Goal: Transaction & Acquisition: Purchase product/service

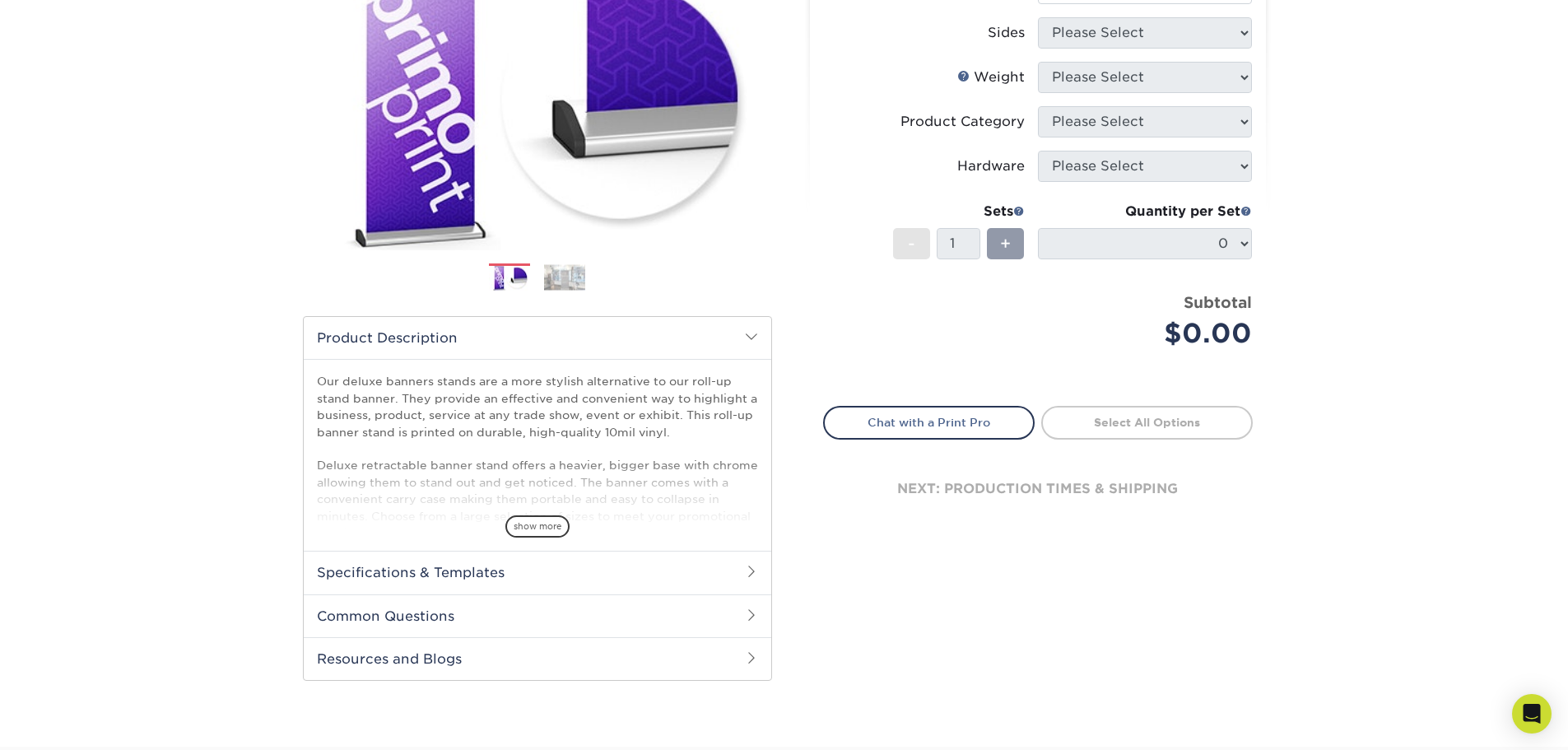
scroll to position [247, 0]
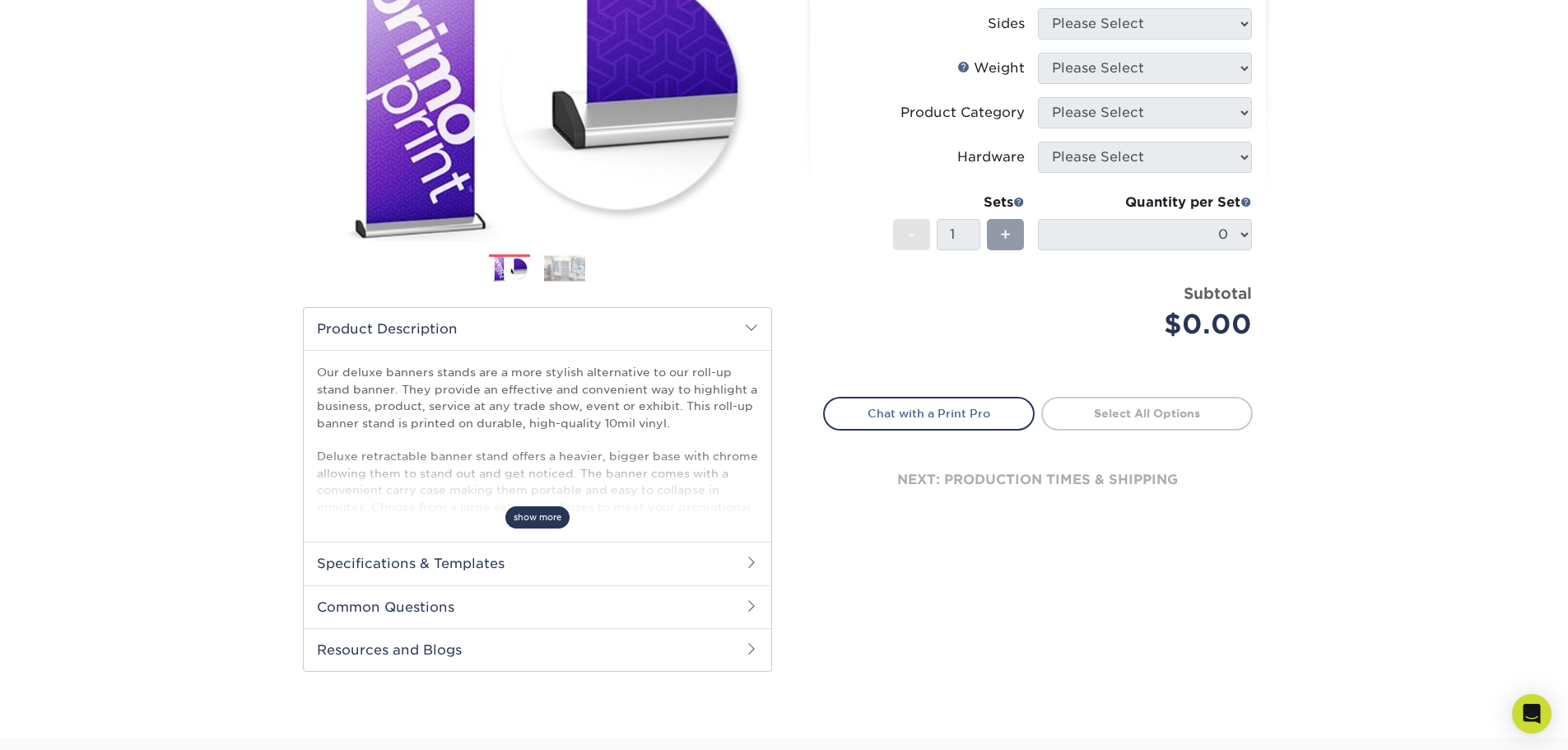
click at [546, 513] on span "show more" at bounding box center [538, 518] width 64 height 22
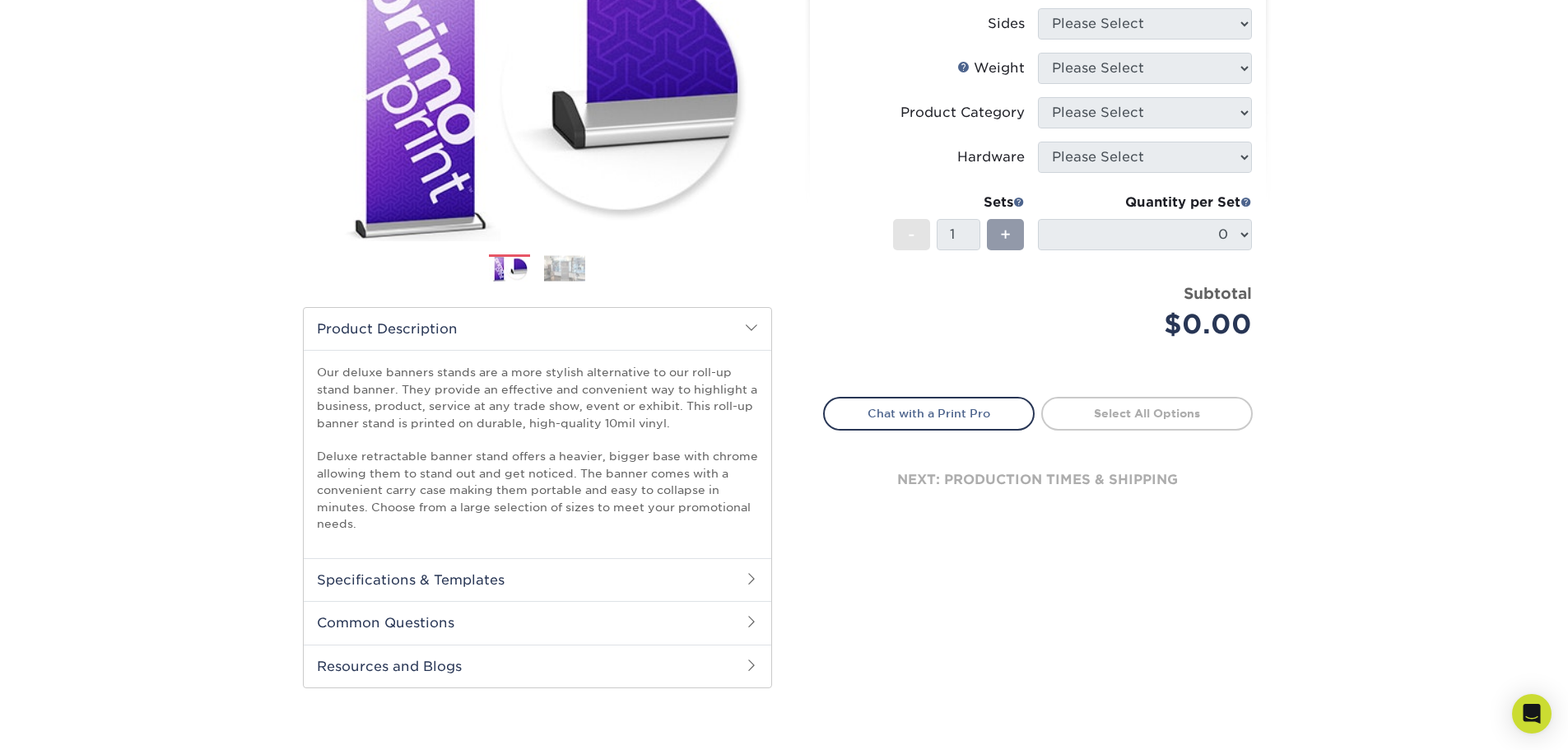
click at [560, 621] on h2 "Common Questions" at bounding box center [537, 622] width 467 height 42
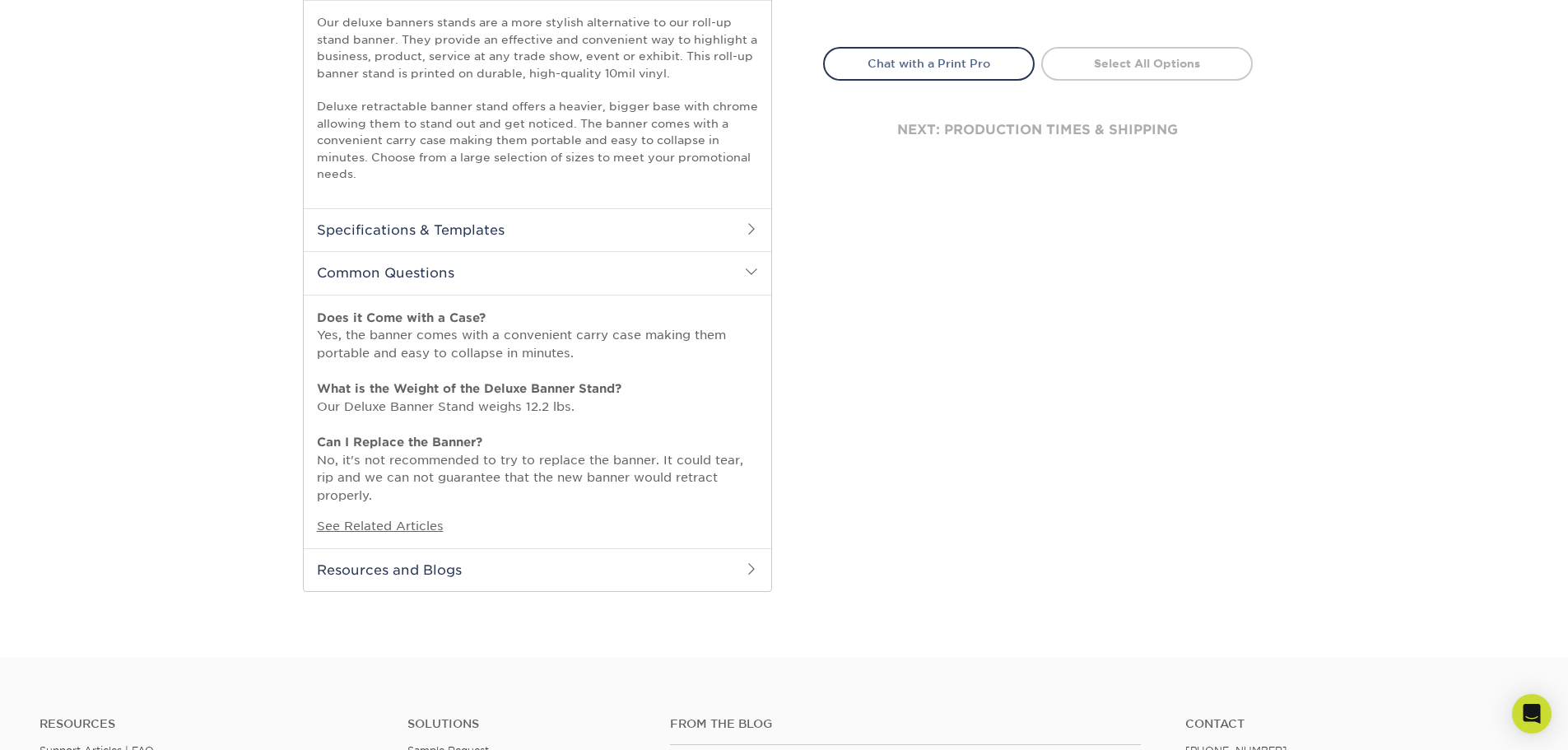
scroll to position [741, 0]
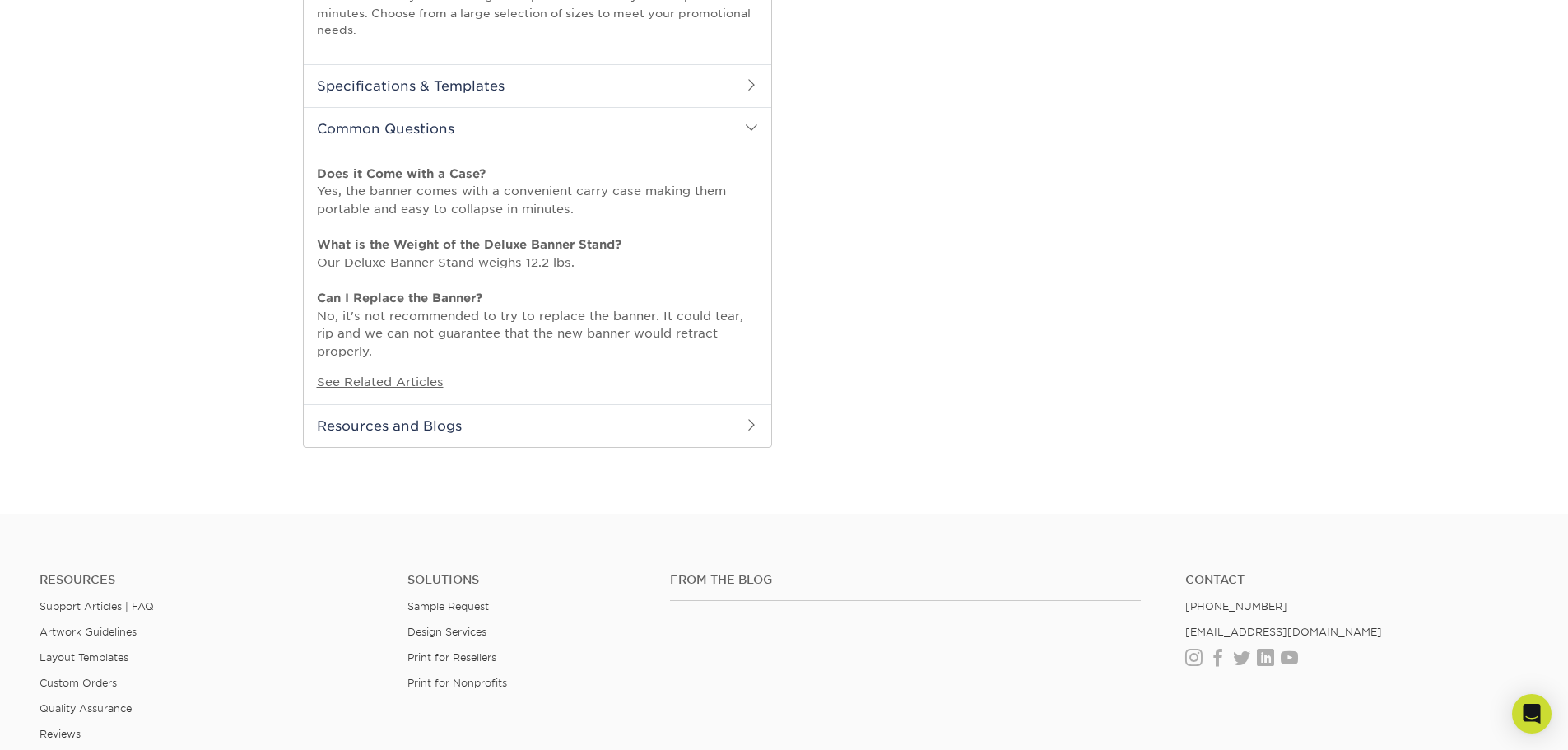
click at [424, 430] on h2 "Resources and Blogs" at bounding box center [537, 425] width 467 height 42
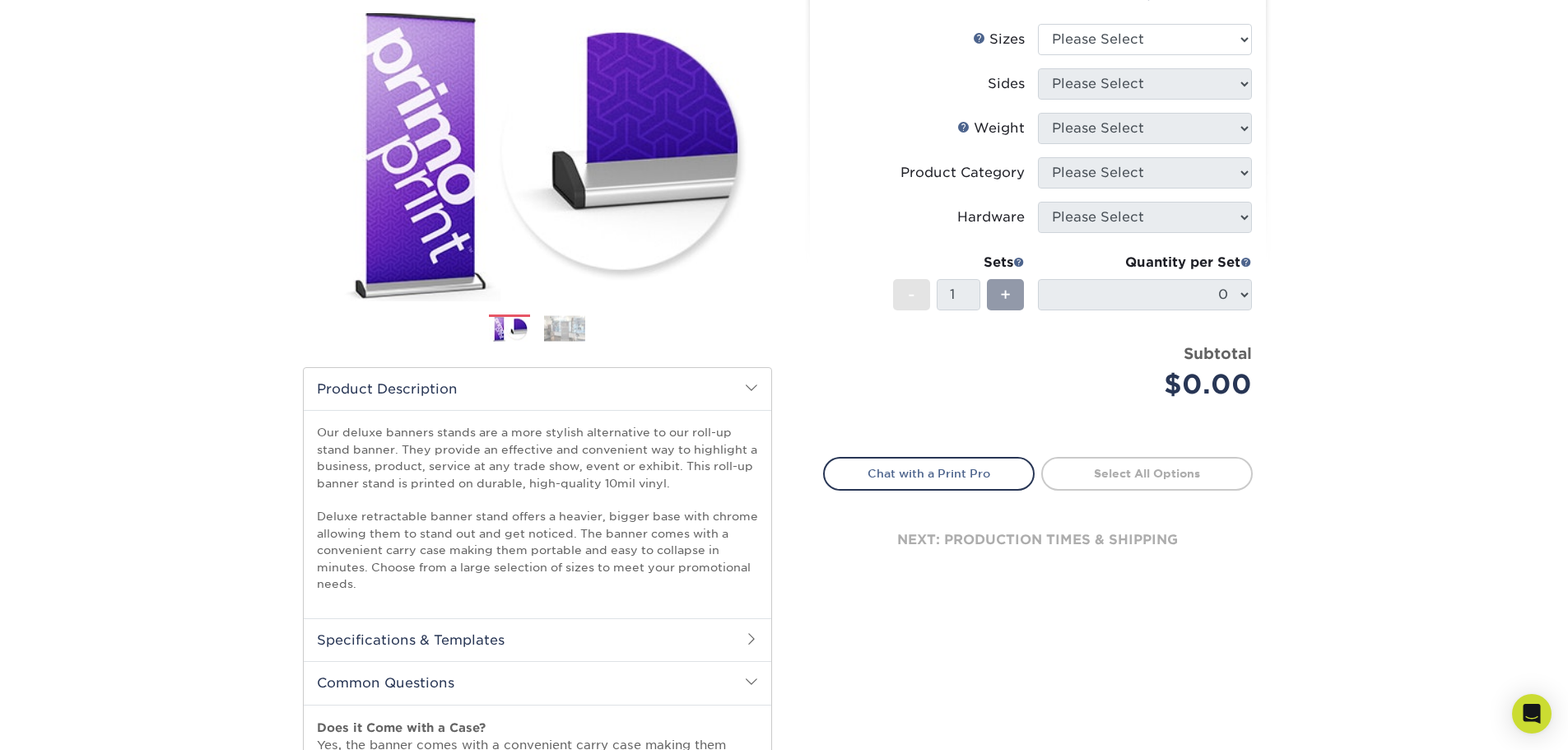
scroll to position [0, 0]
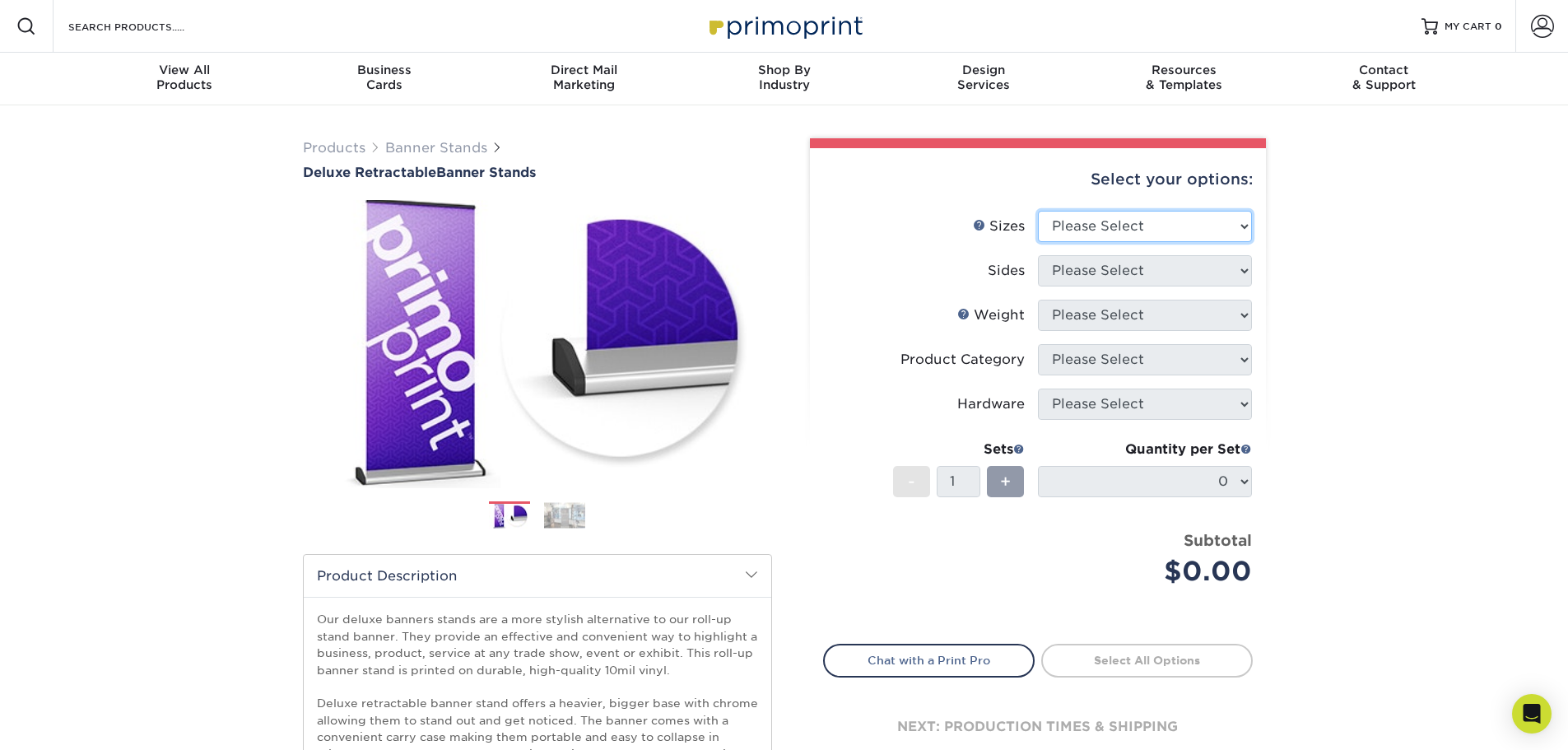
click at [1216, 236] on select "Please Select 33" x 80"" at bounding box center [1145, 226] width 214 height 31
select select "33.00x80.00"
click at [1038, 210] on select "Please Select 33" x 80"" at bounding box center [1145, 226] width 214 height 31
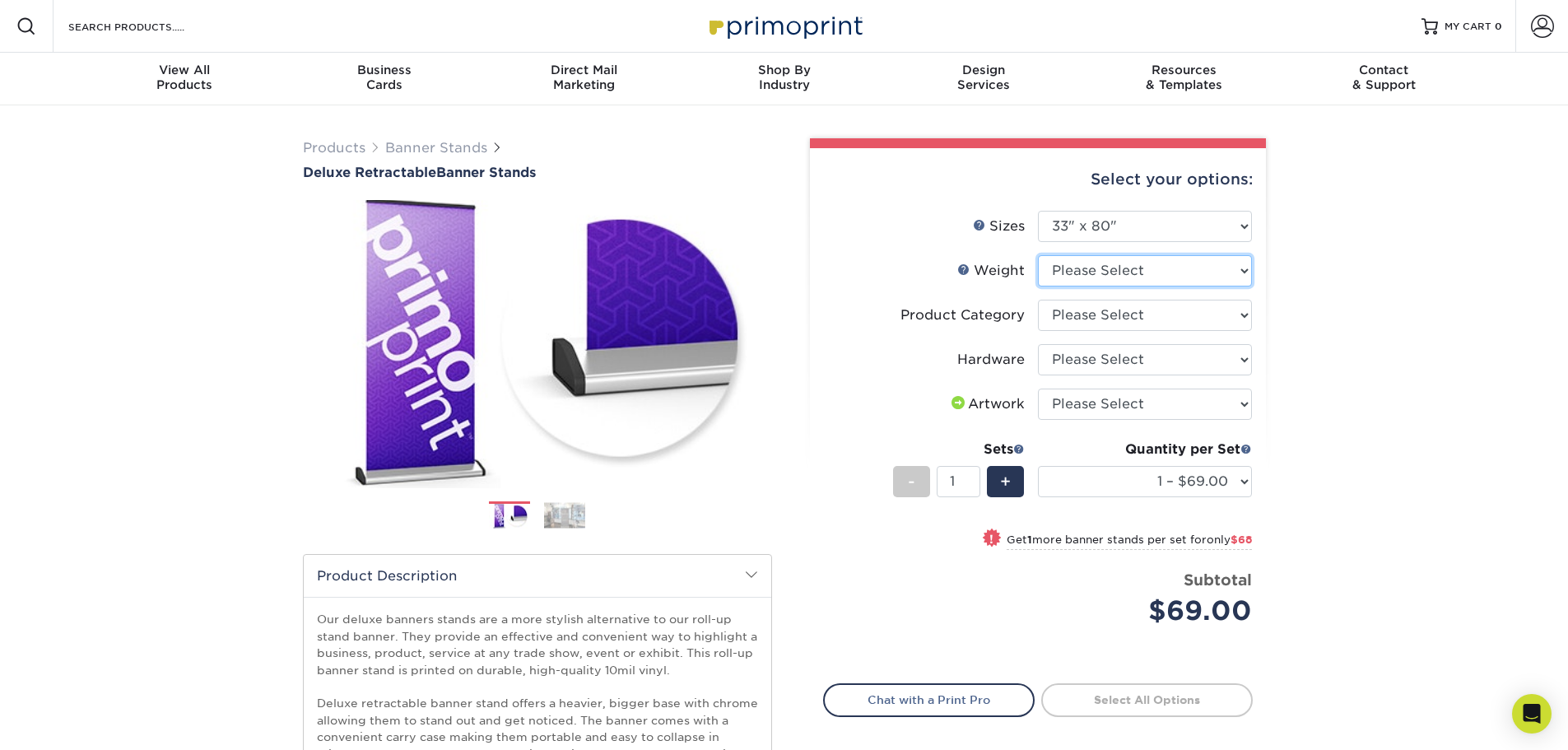
click at [1178, 274] on select "Please Select 10MIL" at bounding box center [1145, 271] width 214 height 31
select select "10MIL"
click at [1038, 255] on select "Please Select 10MIL" at bounding box center [1145, 271] width 214 height 31
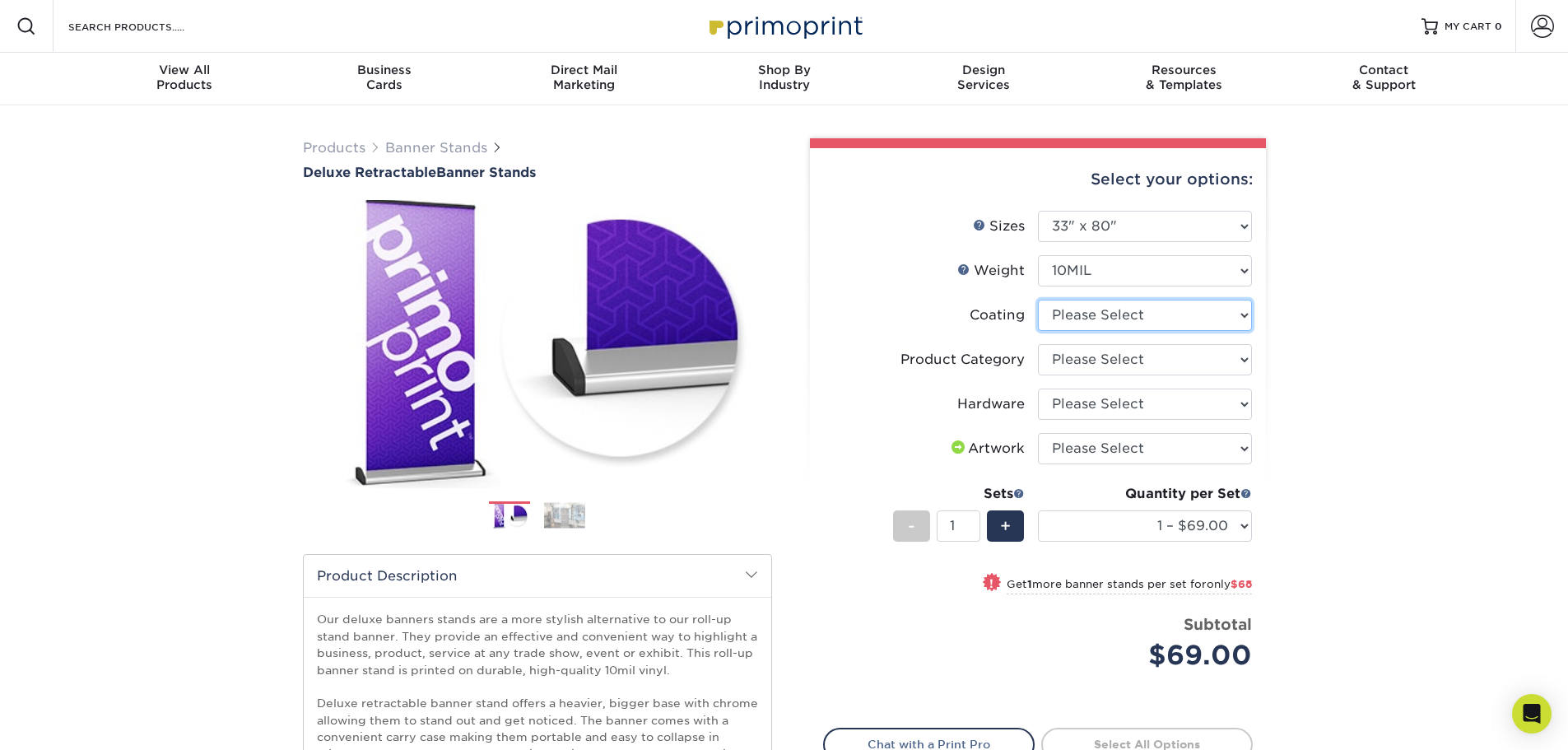
click at [1151, 321] on select at bounding box center [1145, 315] width 214 height 31
select select "3e7618de-abca-4bda-9f97-8b9129e913d8"
click at [1038, 299] on select at bounding box center [1145, 315] width 214 height 31
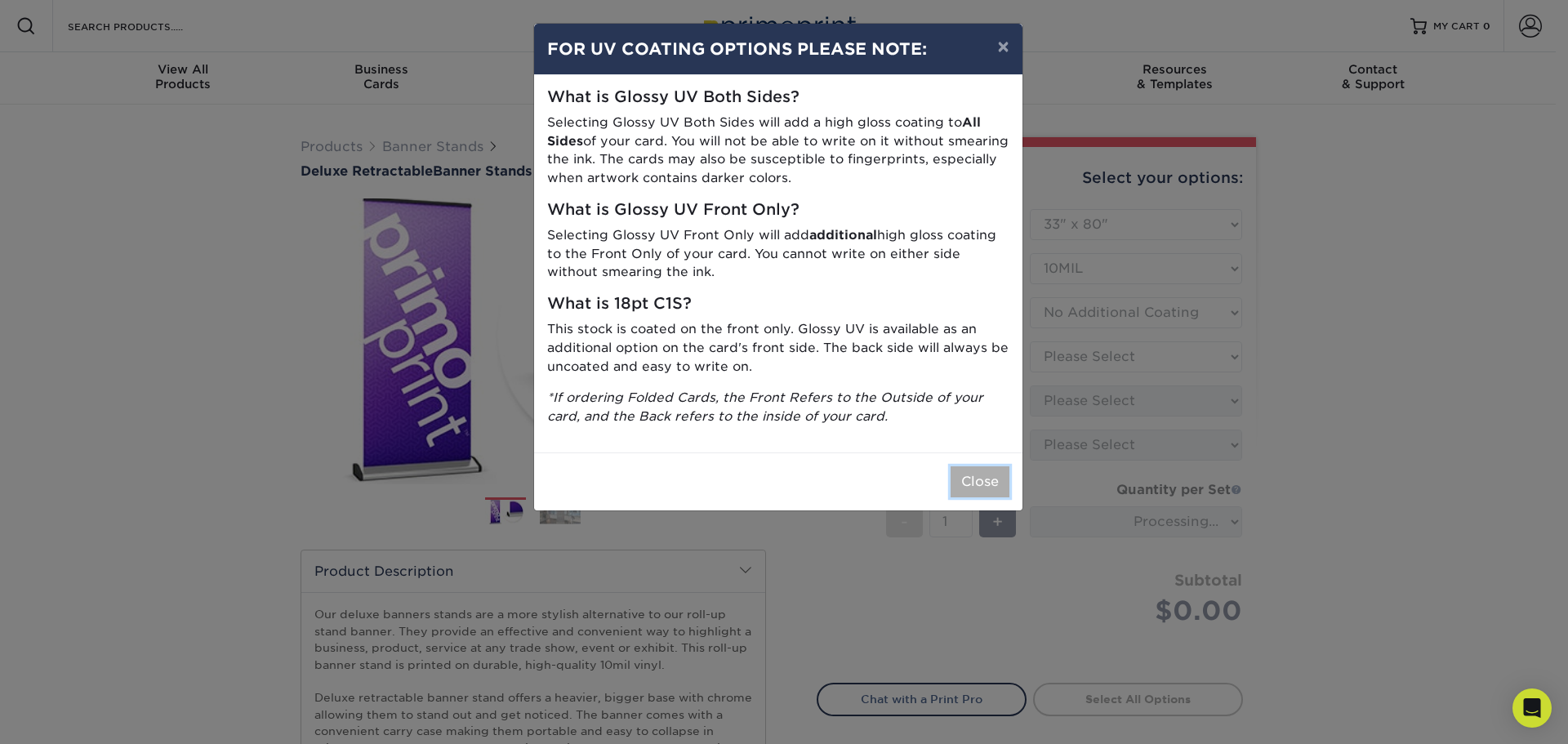
click at [998, 475] on button "Close" at bounding box center [981, 481] width 59 height 31
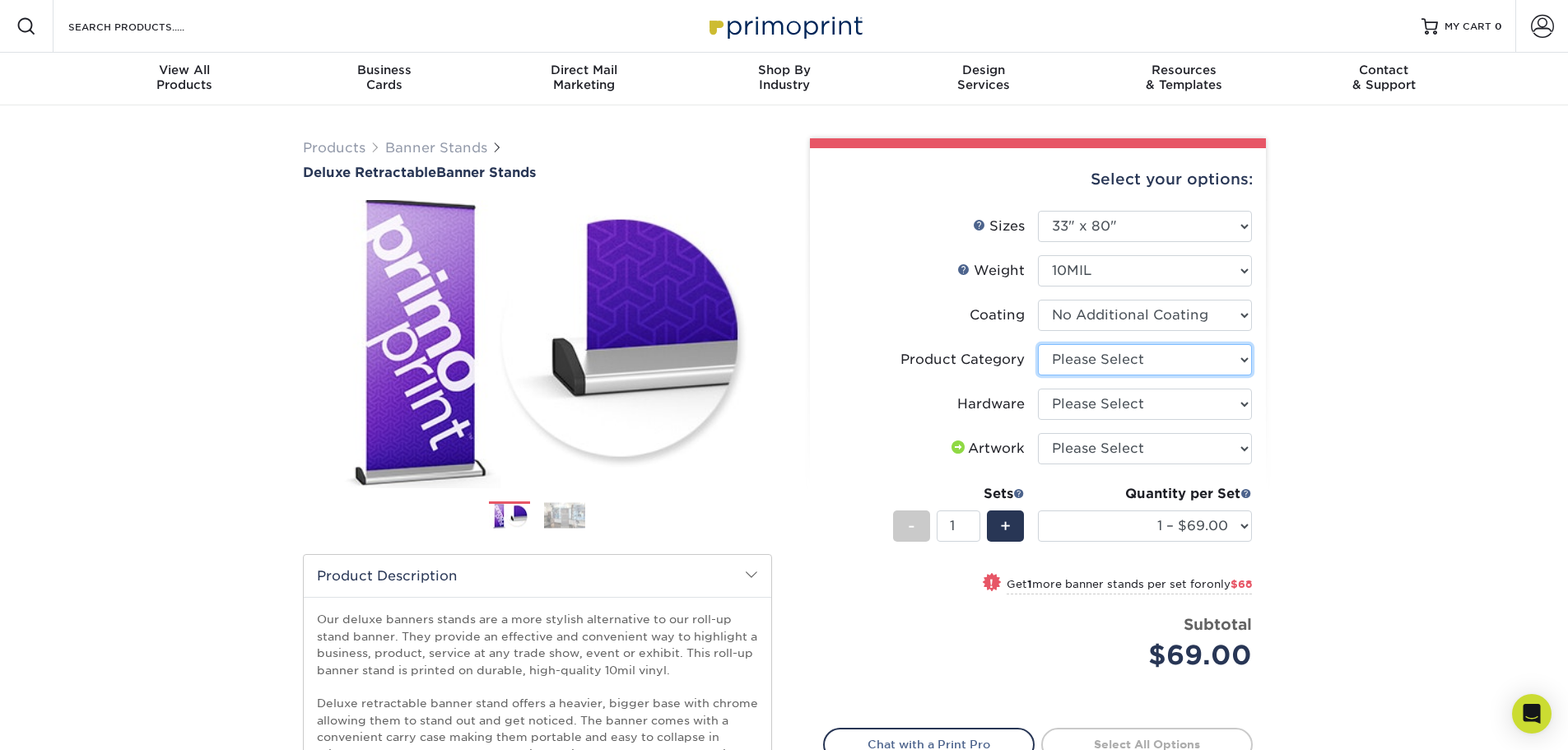
click at [1234, 364] on select "Please Select Deluxe Retractable Banner Stand" at bounding box center [1145, 360] width 214 height 31
select select "deb82e1f-94dd-4fc2-adc3-95272b6b1220"
click at [1038, 344] on select "Please Select Deluxe Retractable Banner Stand" at bounding box center [1145, 360] width 214 height 31
click at [1221, 404] on select "Please Select Single-Sided Deluxe Retractable Banner Stand" at bounding box center [1145, 404] width 214 height 31
select select "8f8ed3c6-8570-4dec-a260-1d9d29af8a30"
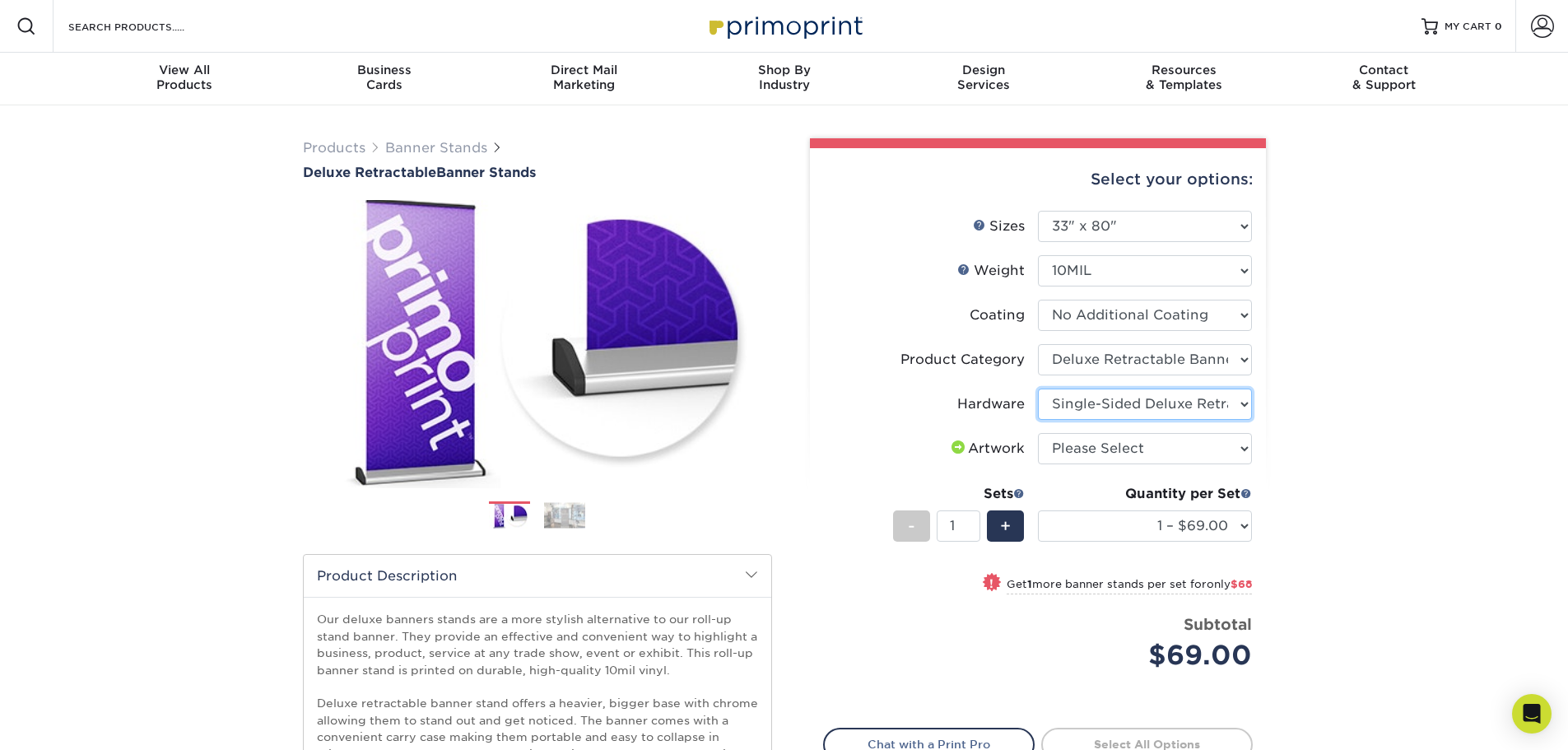
click at [1038, 389] on select "Please Select Single-Sided Deluxe Retractable Banner Stand" at bounding box center [1145, 404] width 214 height 31
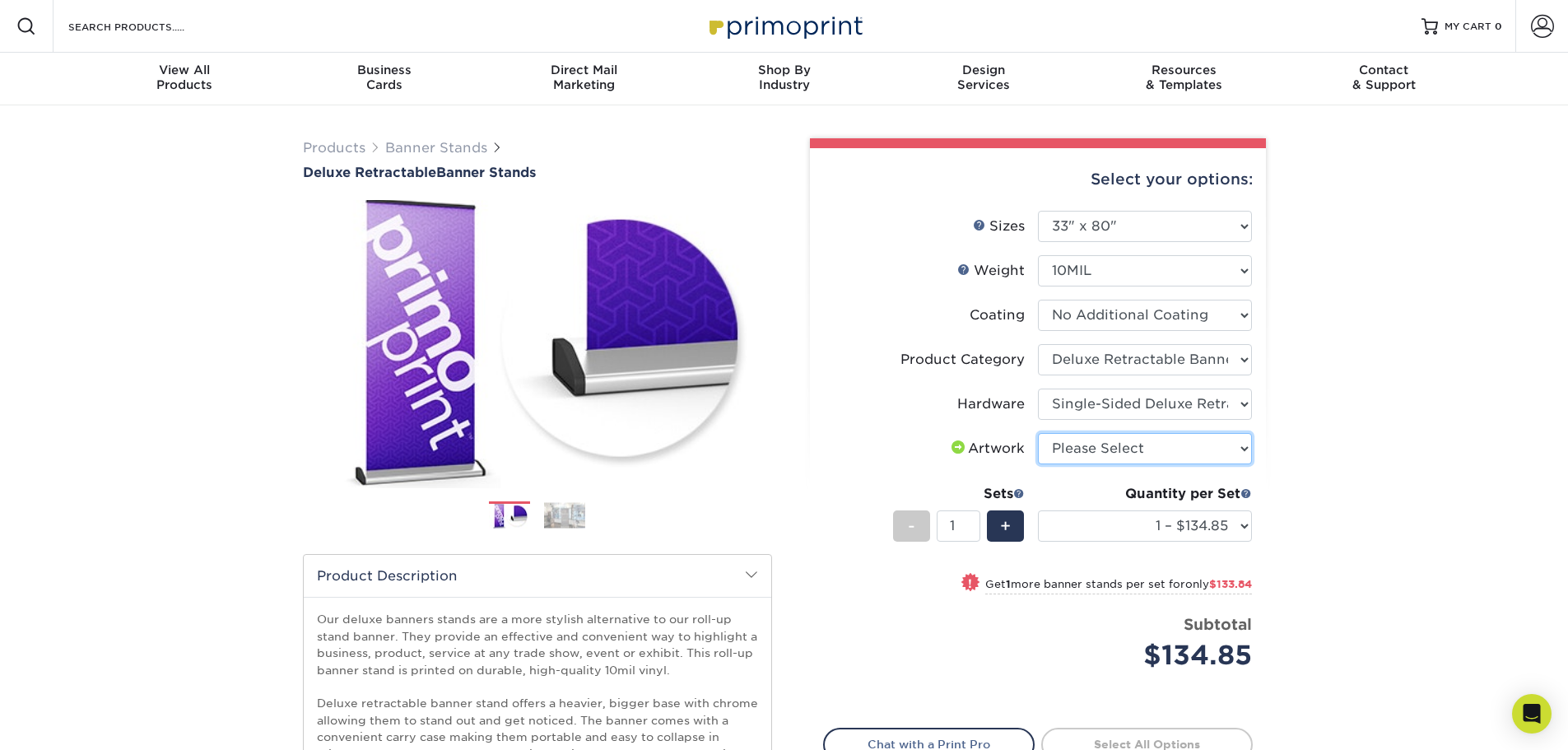
click at [1209, 449] on select "Please Select I will upload files I need a design - $50" at bounding box center [1145, 448] width 214 height 31
select select "upload"
click at [1038, 433] on select "Please Select I will upload files I need a design - $50" at bounding box center [1145, 448] width 214 height 31
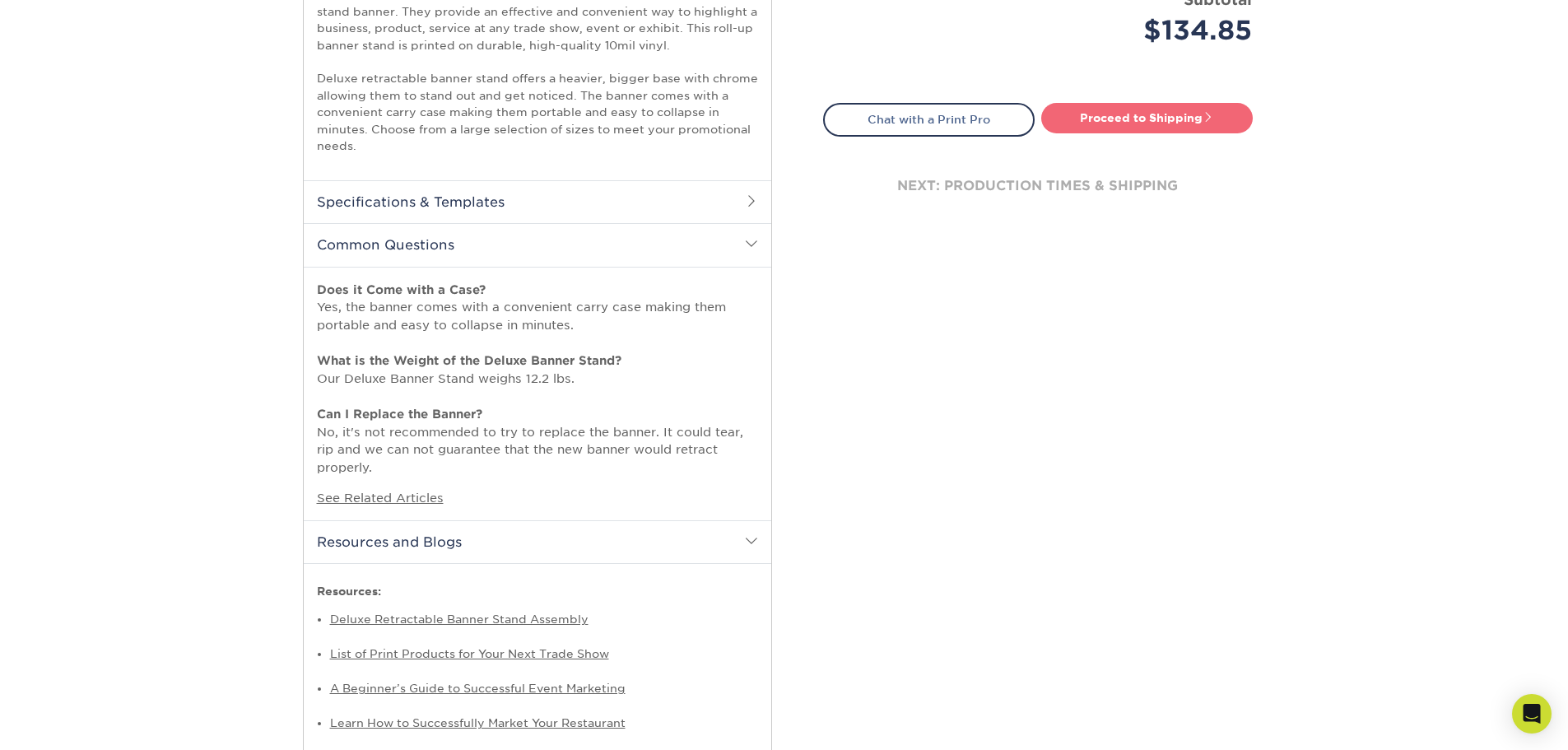
scroll to position [329, 0]
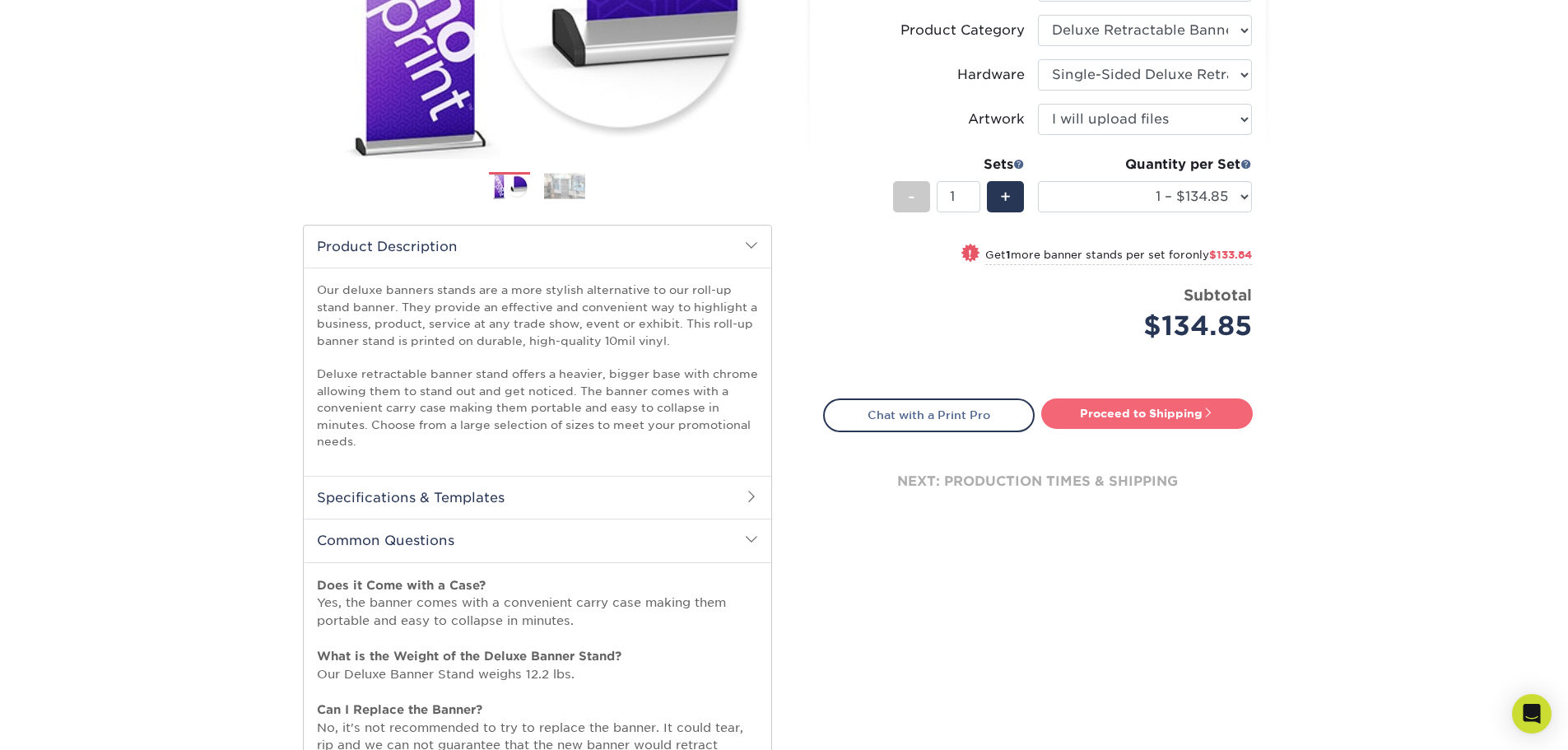
click at [1141, 423] on link "Proceed to Shipping" at bounding box center [1147, 413] width 211 height 30
type input "Set 1"
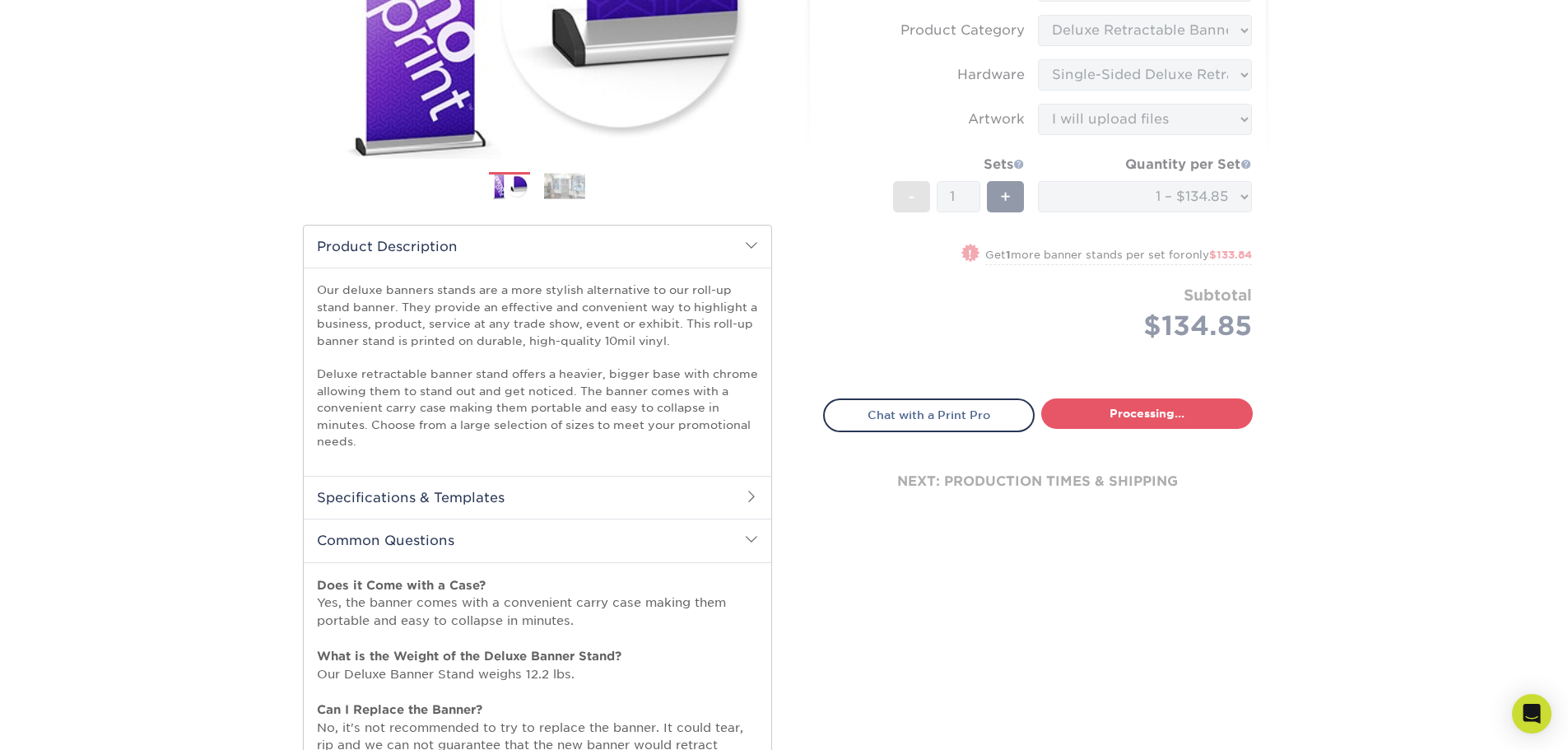
select select "05cdc3be-01c7-4d30-a20e-228dbc0598e6"
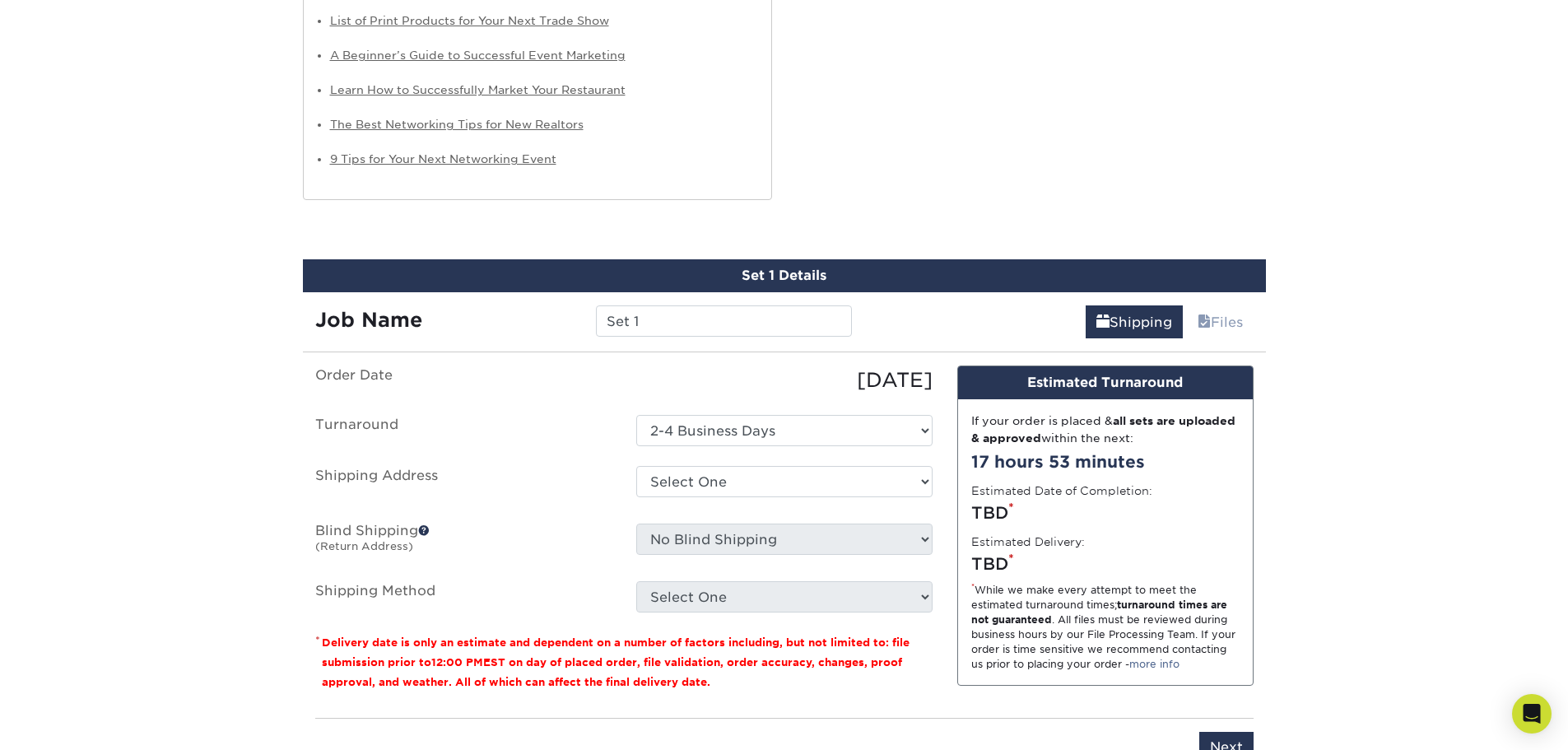
scroll to position [1378, 0]
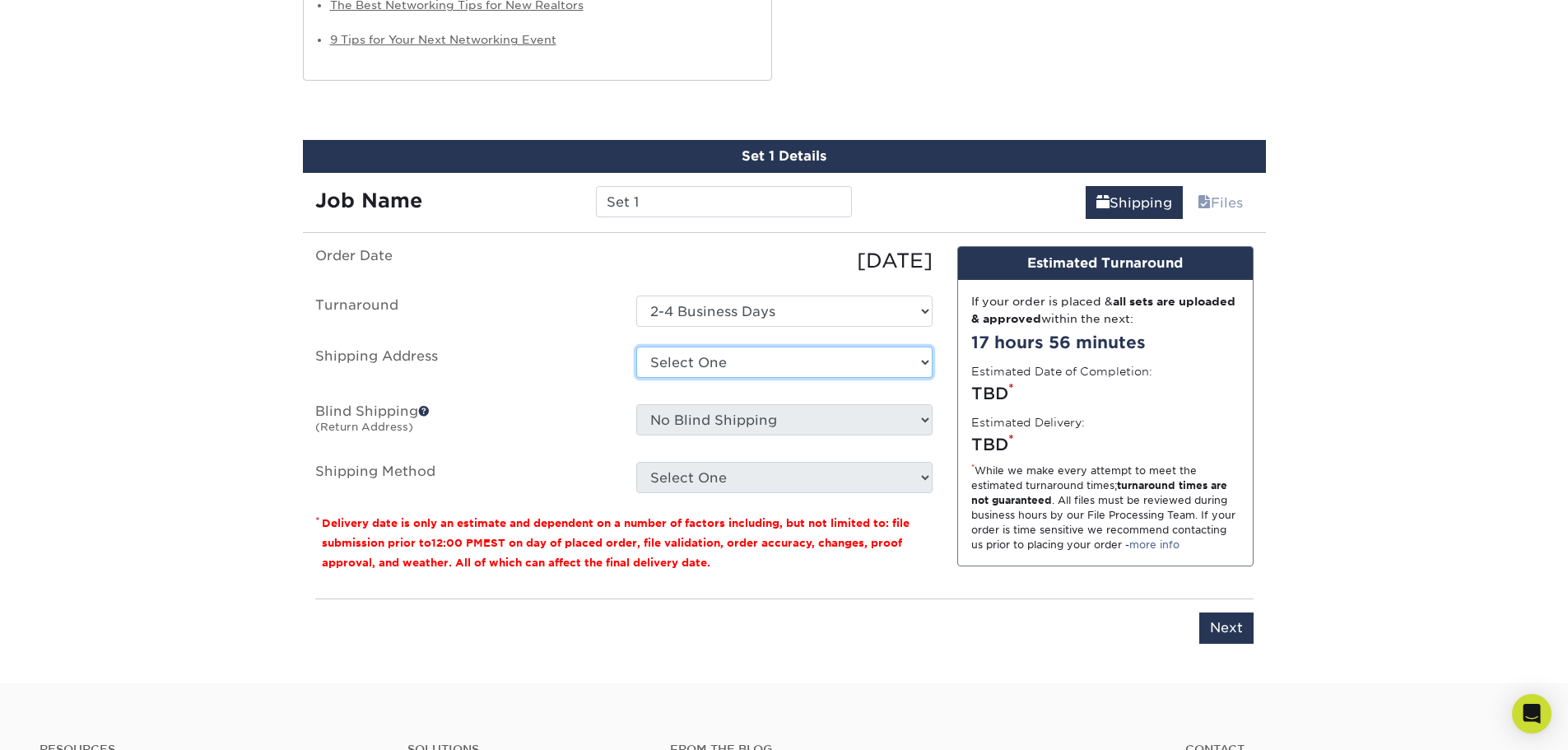
click at [766, 359] on select "Select One + Add New Address - Login" at bounding box center [784, 362] width 296 height 31
click at [550, 372] on label "Shipping Address" at bounding box center [463, 366] width 321 height 38
click at [541, 309] on label "Turnaround" at bounding box center [463, 311] width 321 height 31
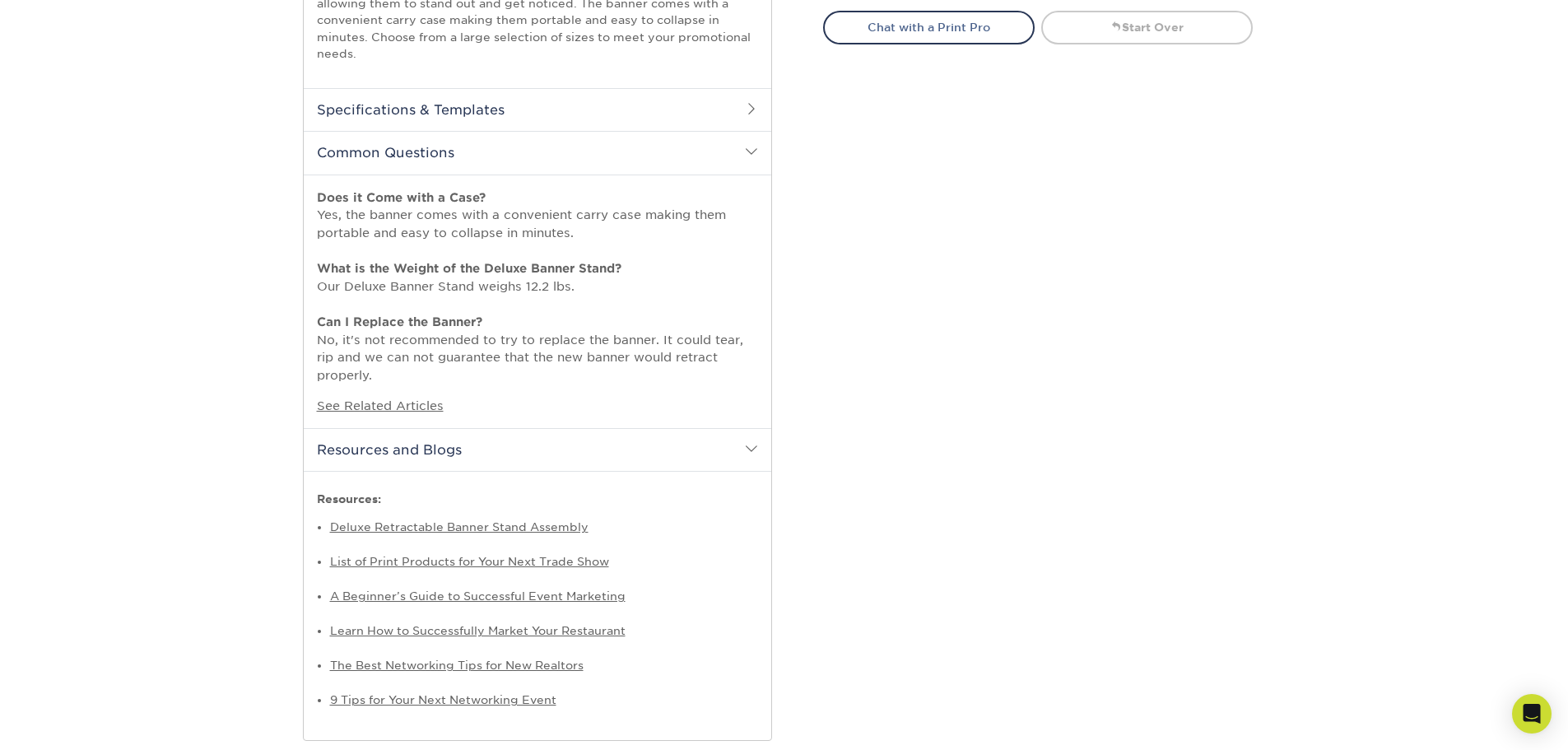
scroll to position [554, 0]
